Goal: Information Seeking & Learning: Learn about a topic

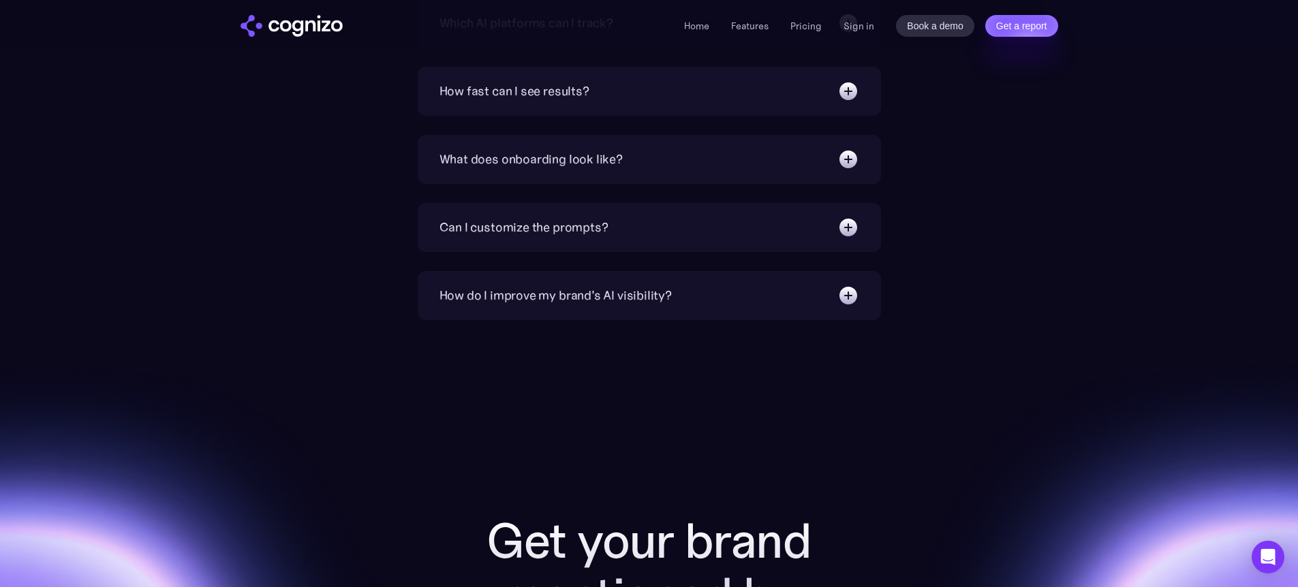
scroll to position [5207, 0]
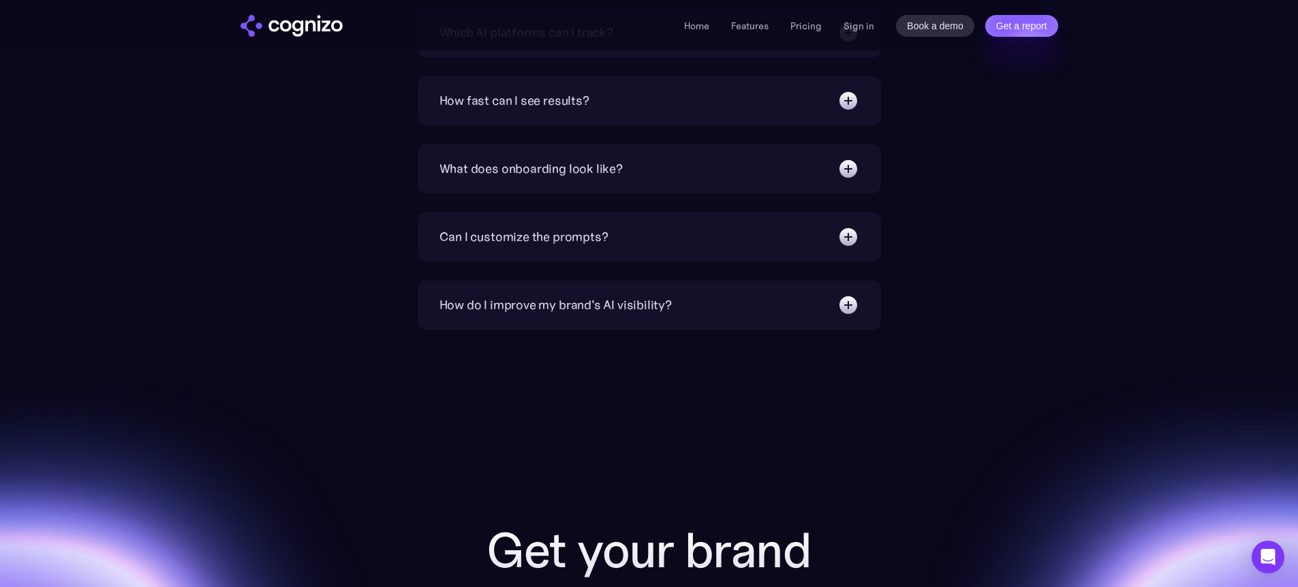
click at [852, 102] on img at bounding box center [848, 101] width 22 height 22
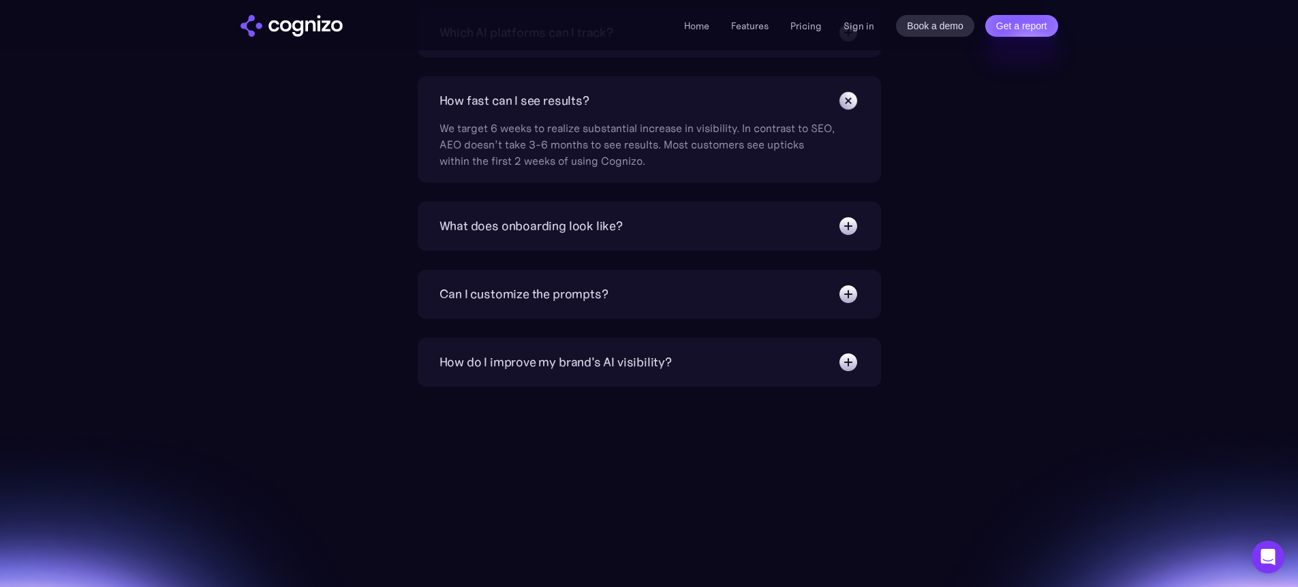
click at [839, 222] on img at bounding box center [848, 226] width 22 height 22
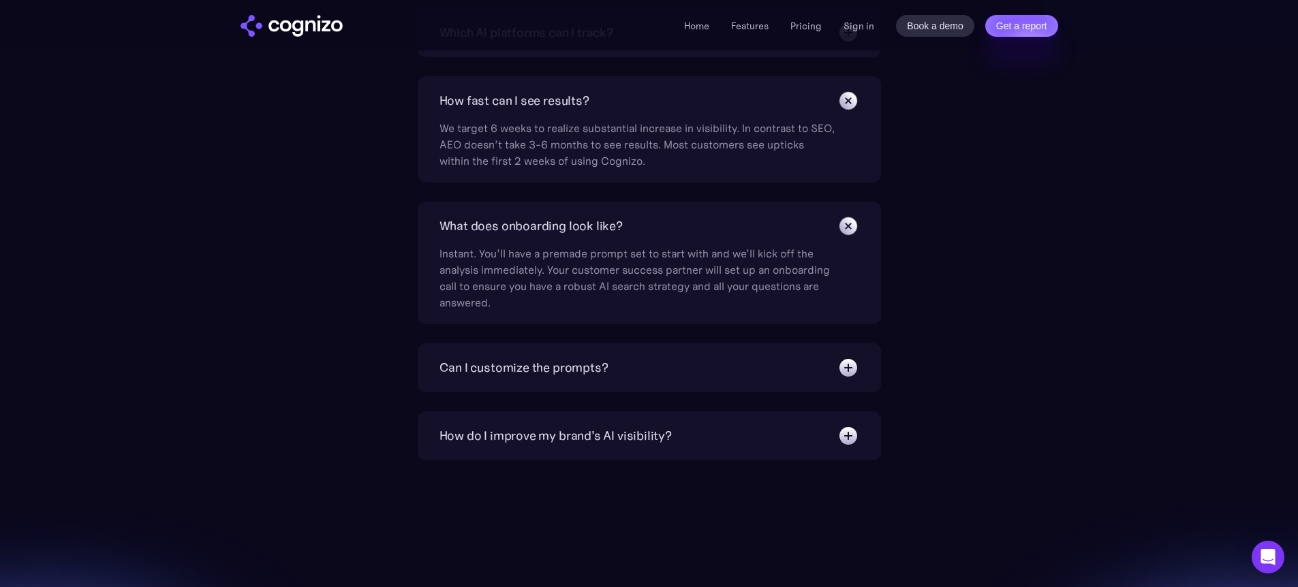
click at [848, 384] on div "Can I customize the prompts? Absolutely. Our prompt generation engine will give…" at bounding box center [649, 367] width 463 height 49
click at [847, 375] on img at bounding box center [848, 368] width 22 height 22
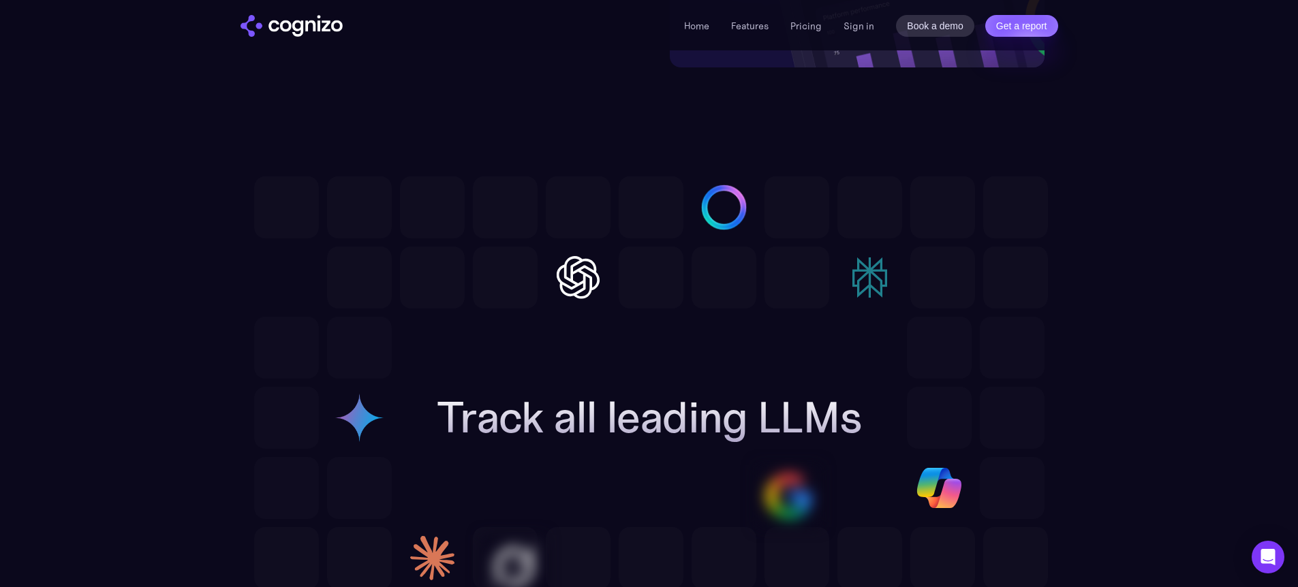
scroll to position [3949, 0]
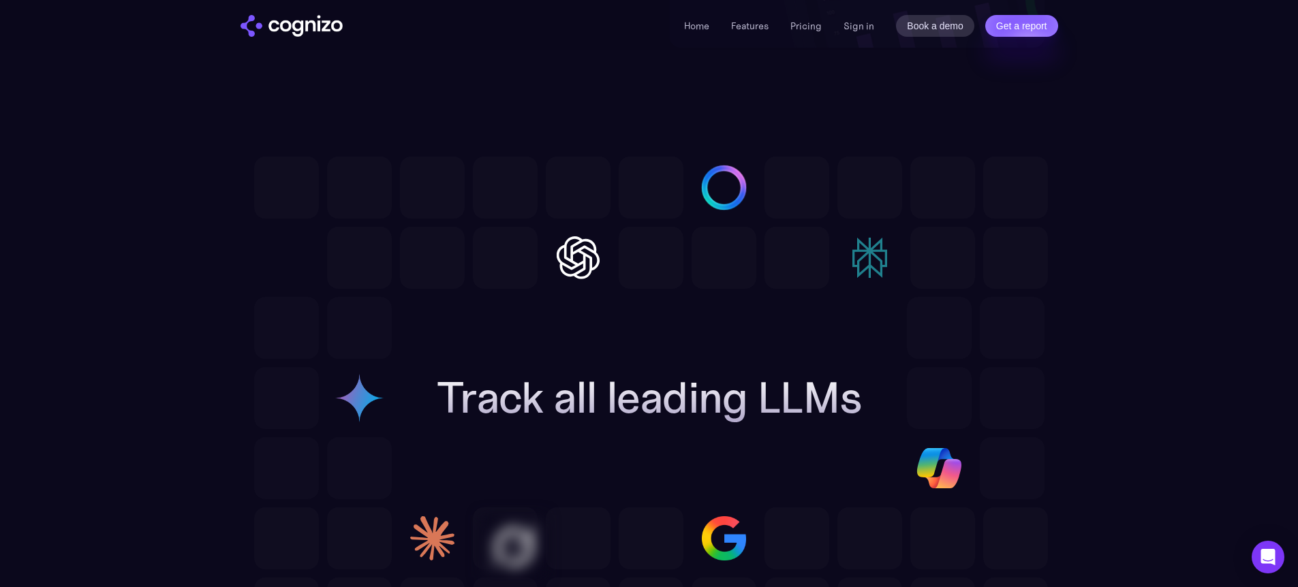
click at [570, 256] on img at bounding box center [578, 258] width 65 height 62
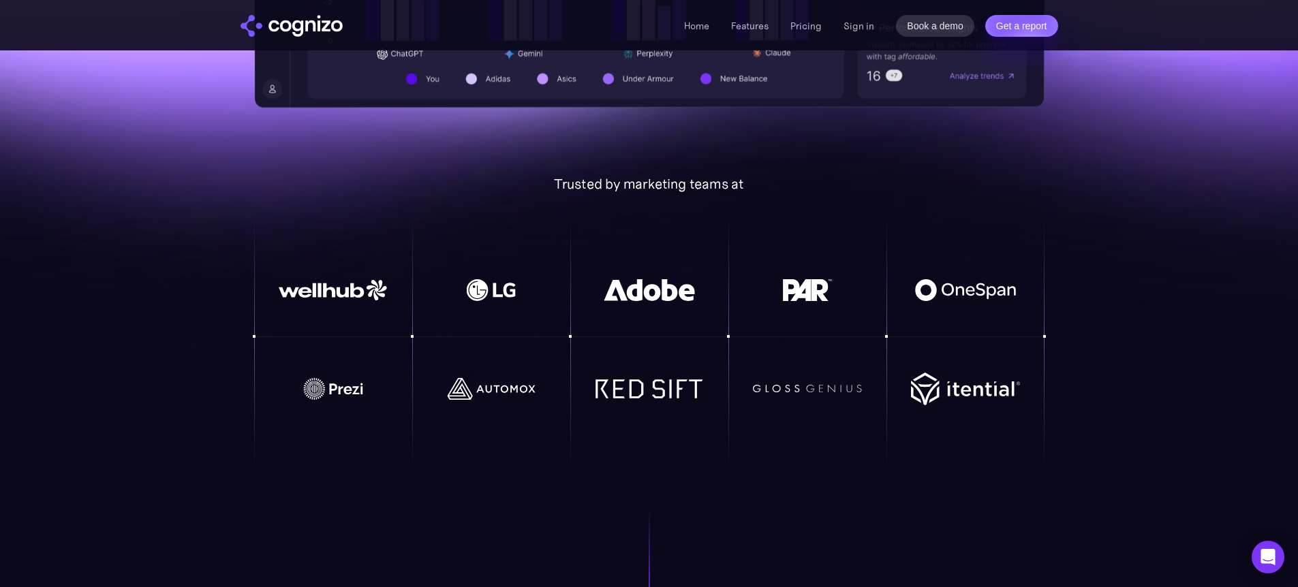
scroll to position [0, 0]
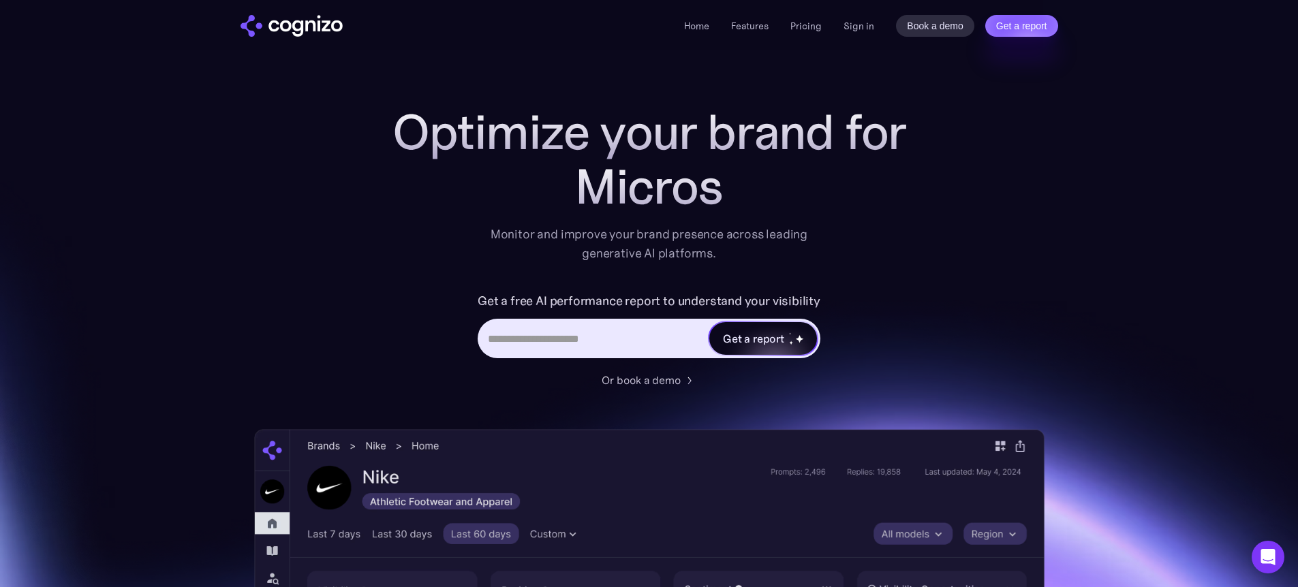
click at [781, 334] on div "Get a report" at bounding box center [753, 338] width 61 height 16
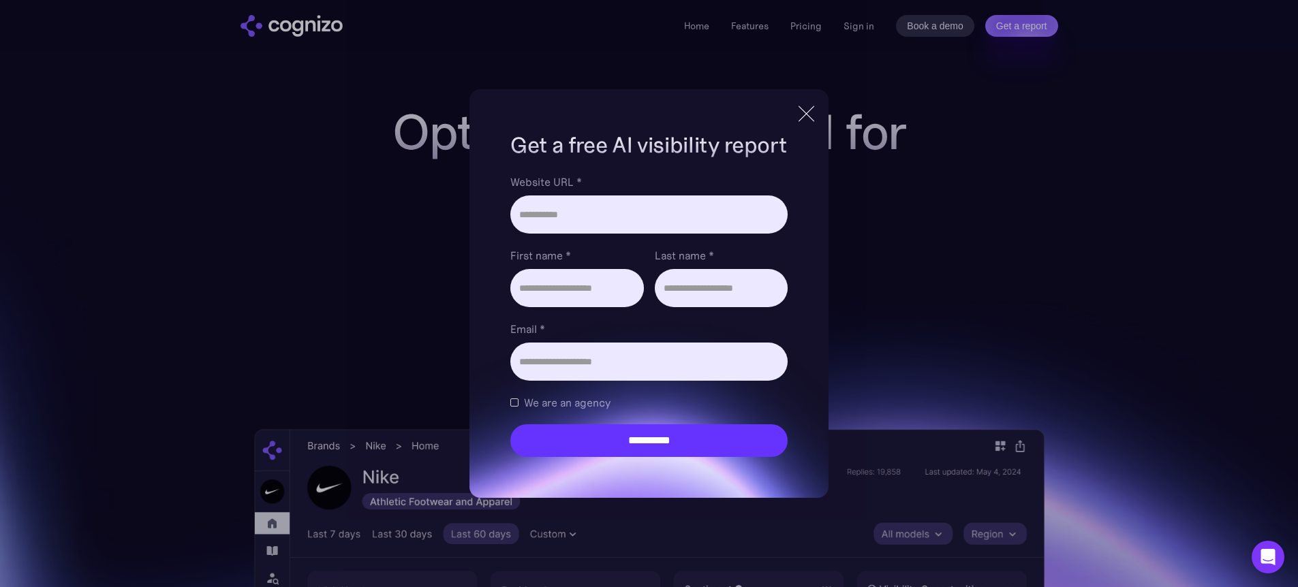
click at [811, 106] on div at bounding box center [806, 114] width 22 height 25
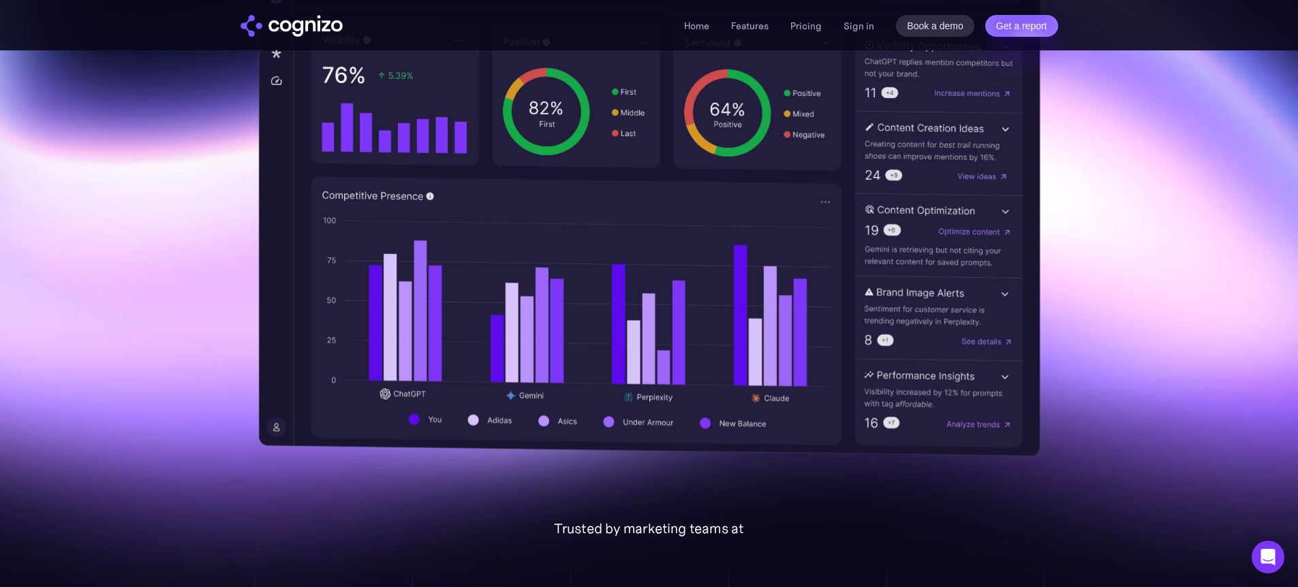
scroll to position [557, 0]
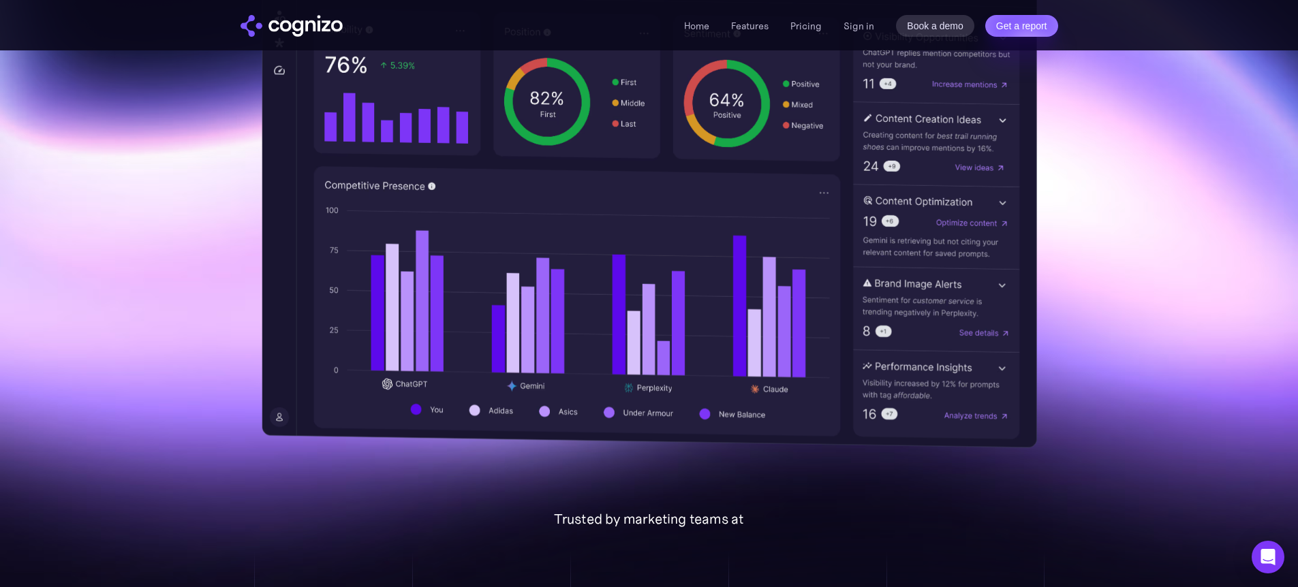
click at [351, 245] on img at bounding box center [649, 157] width 775 height 582
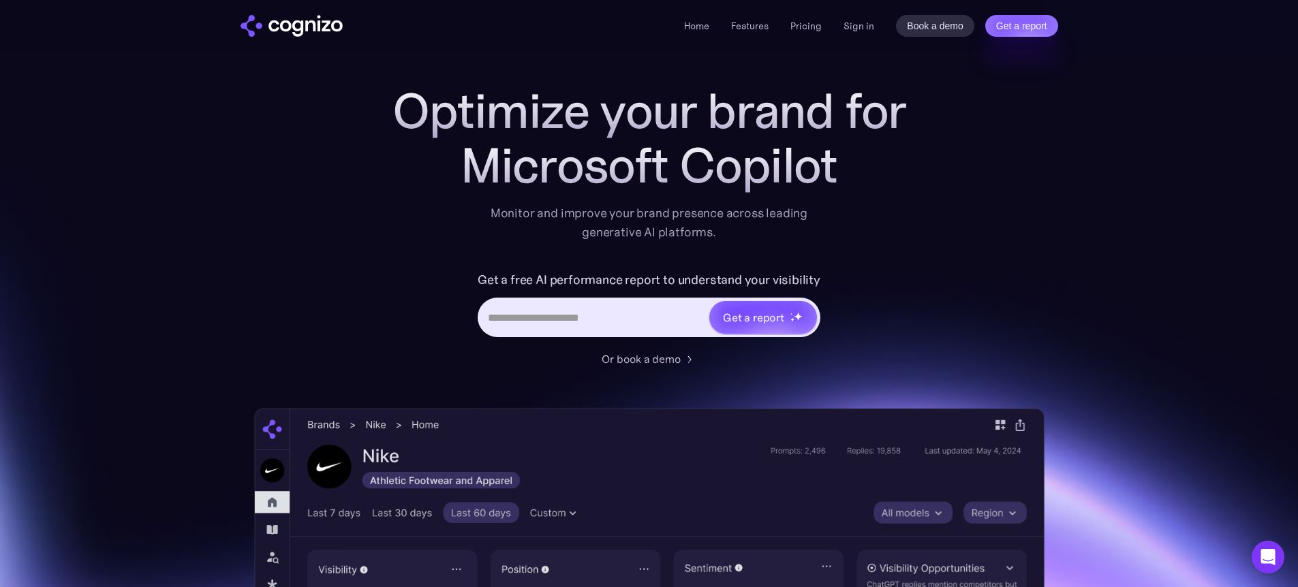
scroll to position [314, 0]
